Goal: Task Accomplishment & Management: Use online tool/utility

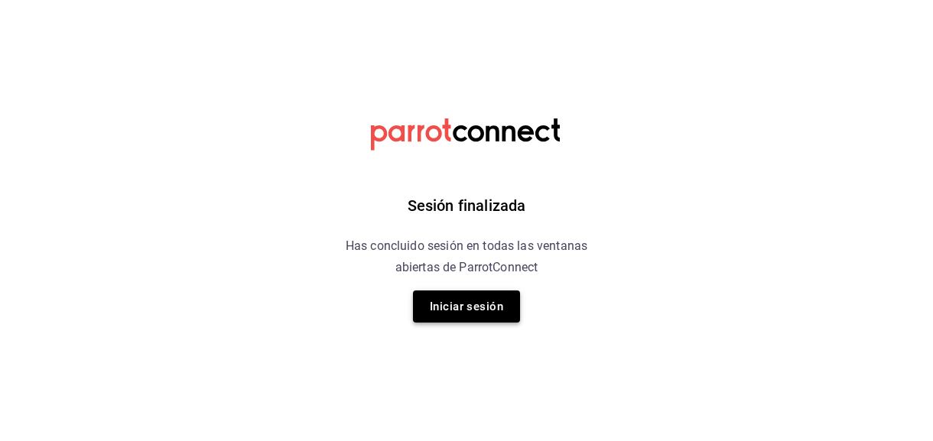
click at [486, 311] on button "Iniciar sesión" at bounding box center [466, 307] width 107 height 32
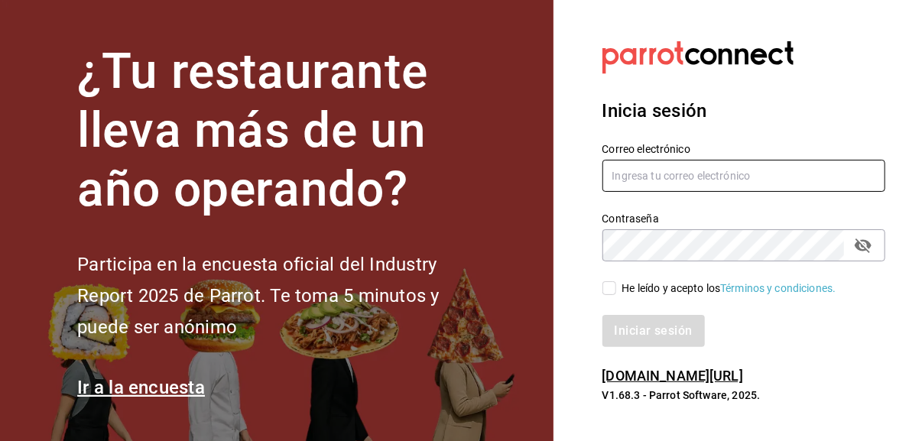
type input "eriick1017@gmail.com"
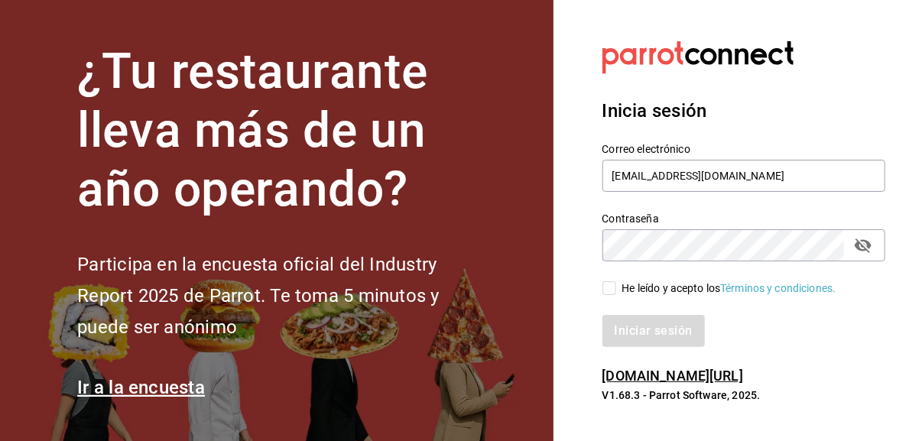
click at [608, 289] on input "He leído y acepto los Términos y condiciones." at bounding box center [610, 288] width 14 height 14
checkbox input "true"
click at [644, 331] on button "Iniciar sesión" at bounding box center [655, 331] width 104 height 32
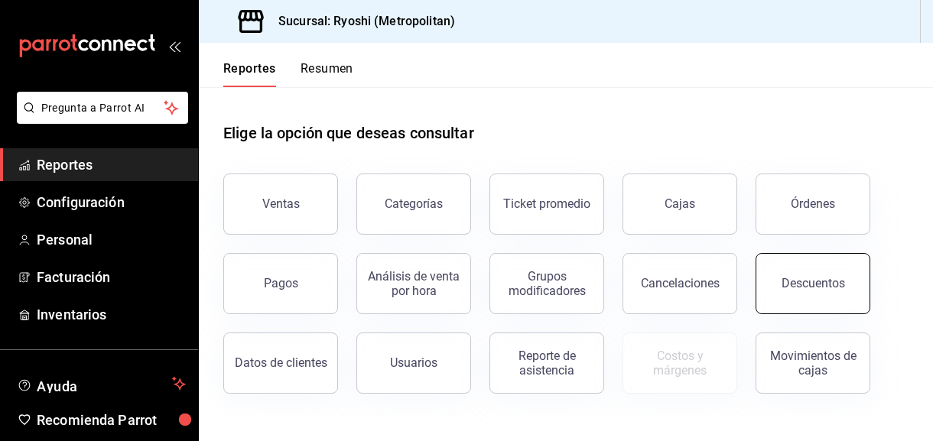
click at [806, 290] on div "Descuentos" at bounding box center [813, 283] width 63 height 15
click at [806, 290] on html "Pregunta a Parrot AI Reportes Configuración Personal Facturación Inventarios Ay…" at bounding box center [466, 220] width 933 height 441
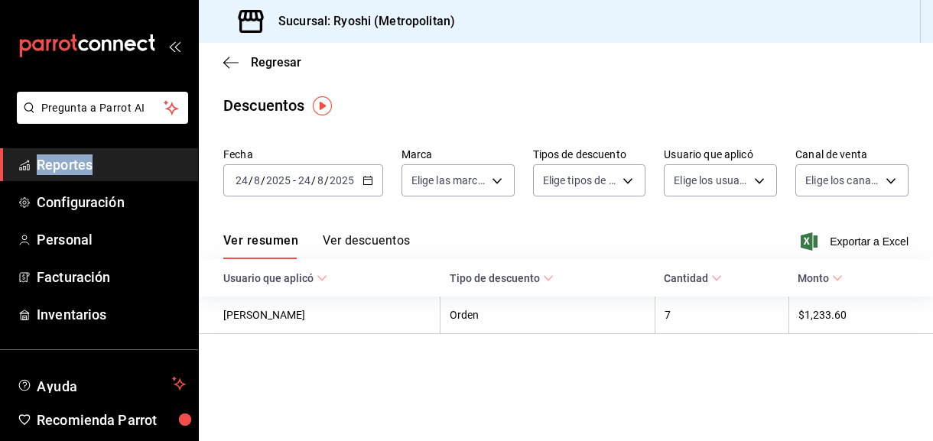
click at [363, 185] on icon "button" at bounding box center [368, 180] width 11 height 11
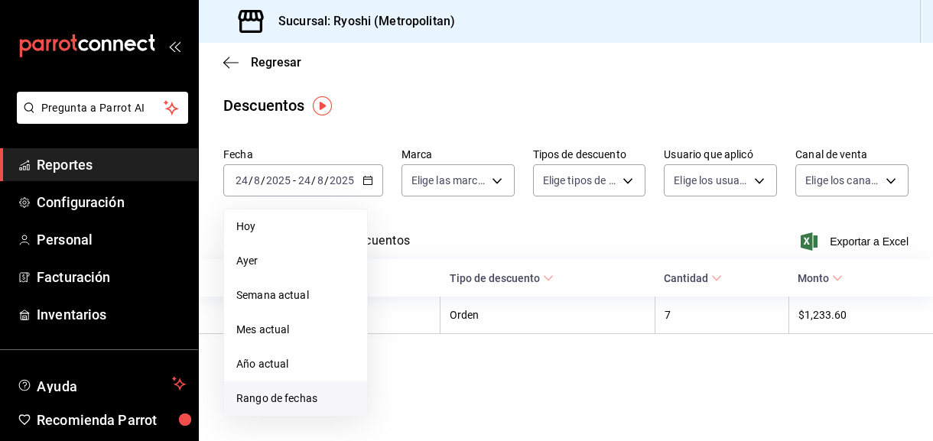
click at [289, 397] on span "Rango de fechas" at bounding box center [295, 399] width 119 height 16
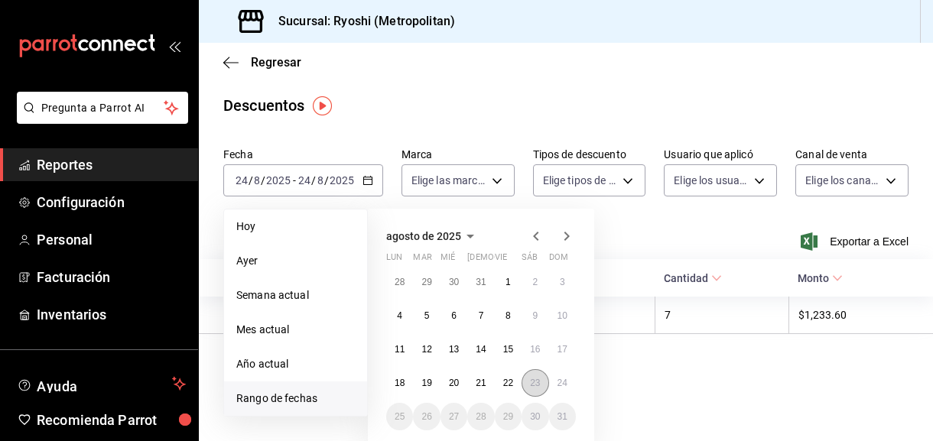
click at [535, 385] on abbr "23" at bounding box center [535, 383] width 10 height 11
click at [555, 385] on button "24" at bounding box center [562, 383] width 27 height 28
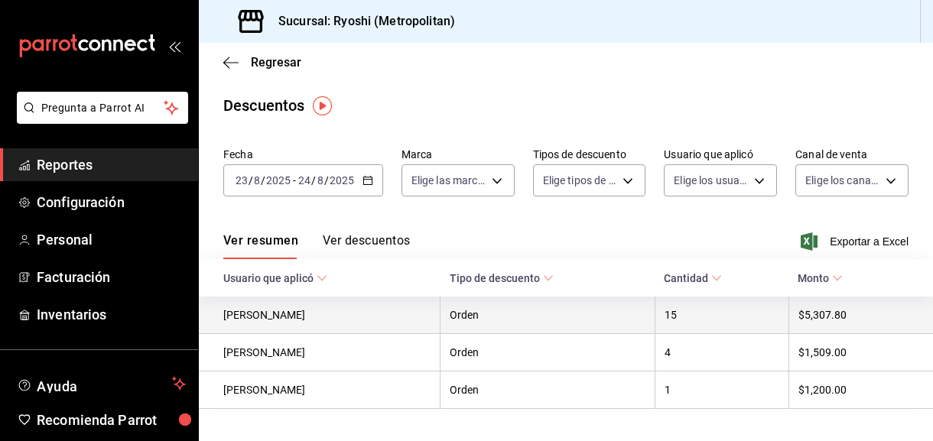
click at [570, 320] on th "Orden" at bounding box center [548, 315] width 215 height 37
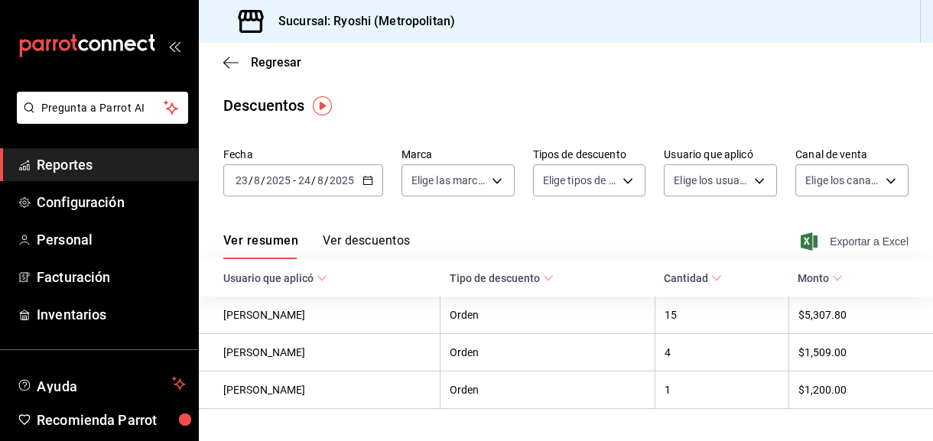
click at [833, 241] on span "Exportar a Excel" at bounding box center [856, 242] width 105 height 18
click at [833, 241] on div "Exportar a Excel" at bounding box center [856, 242] width 105 height 18
click at [233, 56] on icon "button" at bounding box center [230, 63] width 15 height 14
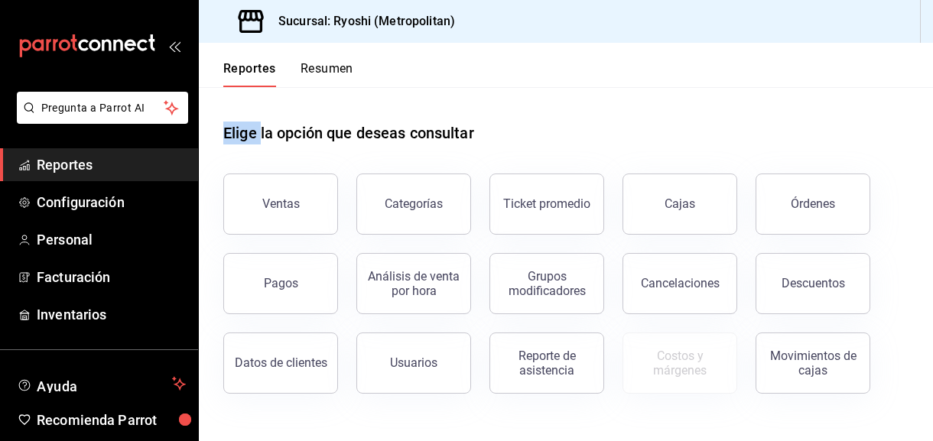
drag, startPoint x: 233, startPoint y: 55, endPoint x: 288, endPoint y: 215, distance: 169.3
click at [288, 215] on button "Ventas" at bounding box center [280, 204] width 115 height 61
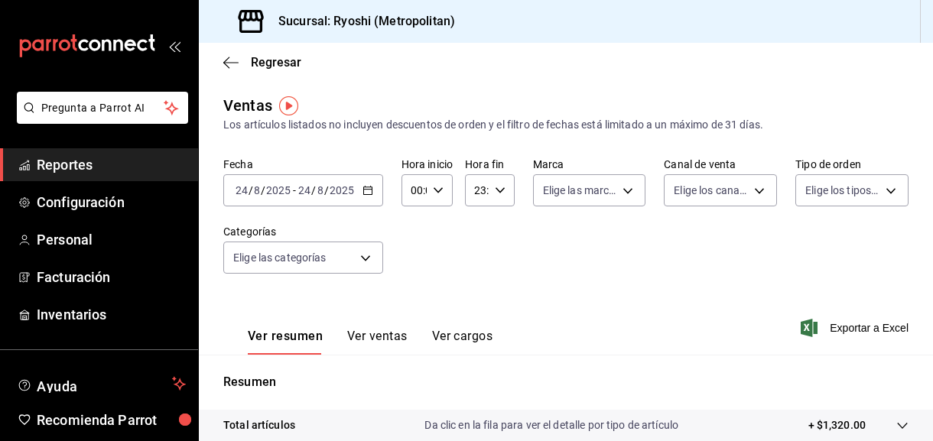
click at [366, 190] on icon "button" at bounding box center [368, 190] width 11 height 11
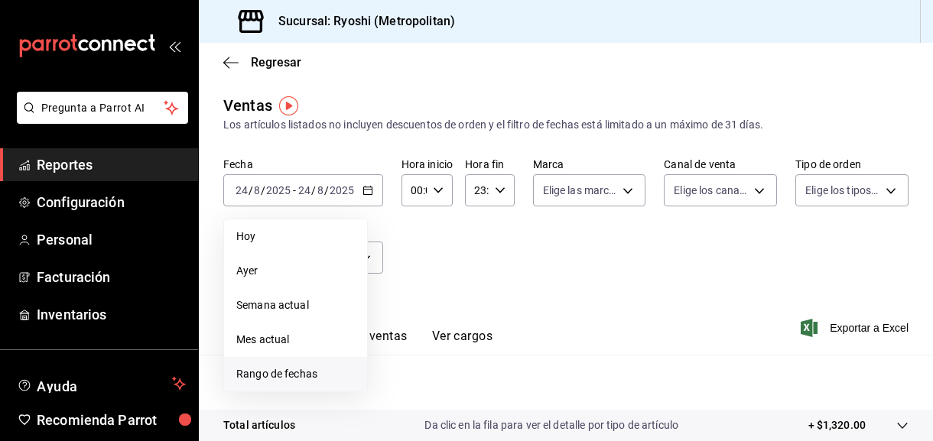
click at [302, 369] on span "Rango de fechas" at bounding box center [295, 374] width 119 height 16
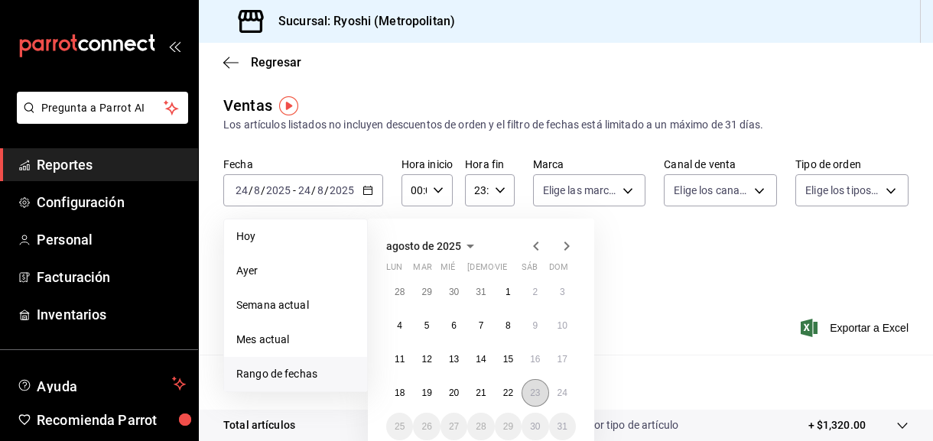
click at [527, 389] on button "23" at bounding box center [535, 393] width 27 height 28
click at [562, 398] on button "24" at bounding box center [562, 393] width 27 height 28
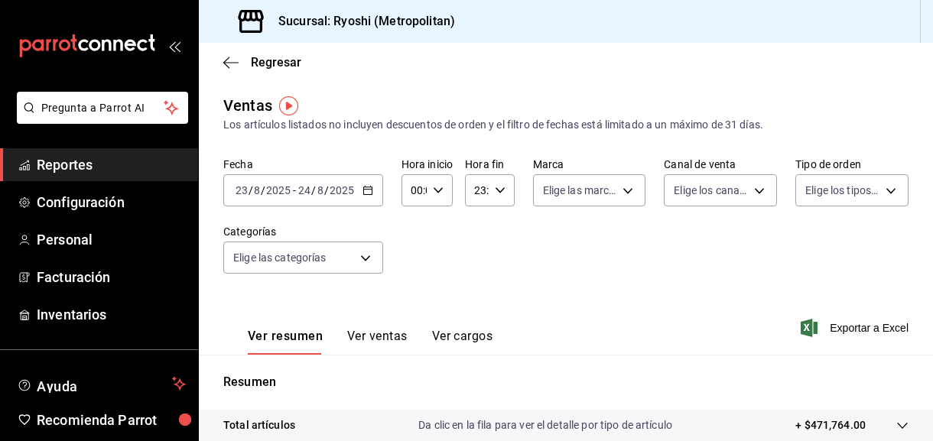
click at [437, 183] on div "00:00 Hora inicio" at bounding box center [427, 190] width 51 height 32
click at [414, 249] on span "05" at bounding box center [413, 246] width 2 height 12
type input "05:00"
click at [496, 190] on div at bounding box center [466, 220] width 933 height 441
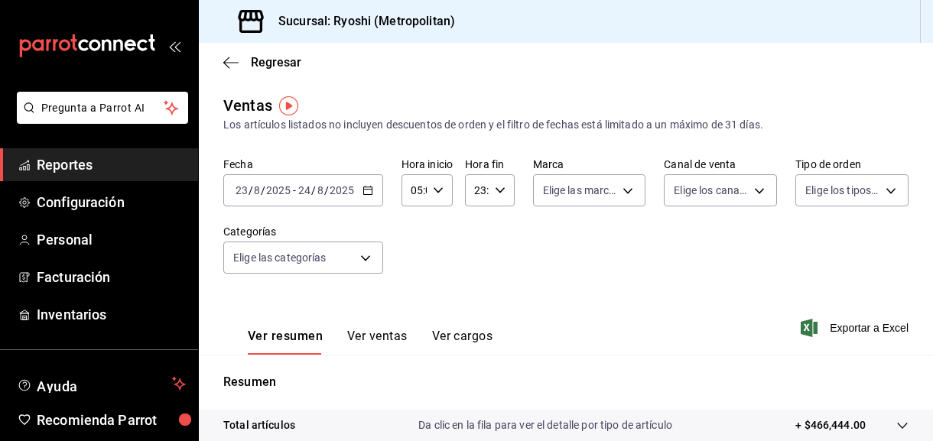
click at [496, 190] on icon "button" at bounding box center [500, 190] width 11 height 11
click at [476, 297] on span "05" at bounding box center [476, 297] width 0 height 12
click at [500, 229] on span "00" at bounding box center [500, 229] width 0 height 12
type input "05:00"
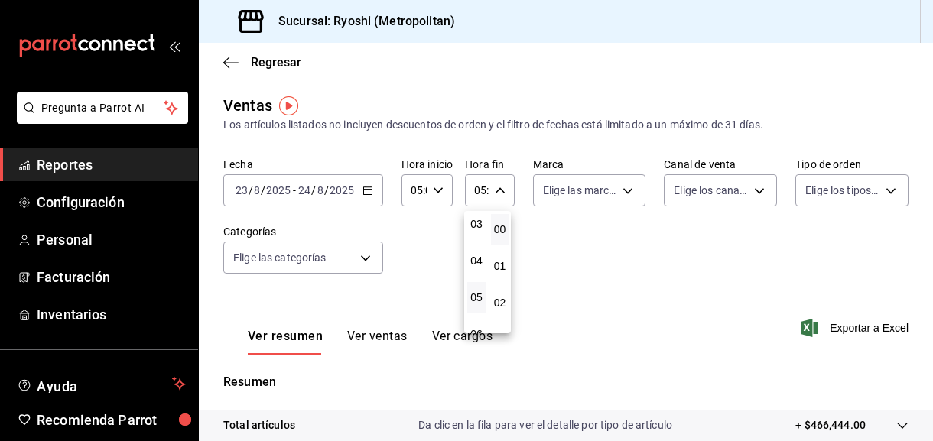
click at [847, 322] on div at bounding box center [466, 220] width 933 height 441
click at [834, 329] on span "Exportar a Excel" at bounding box center [856, 328] width 105 height 18
